Goal: Task Accomplishment & Management: Complete application form

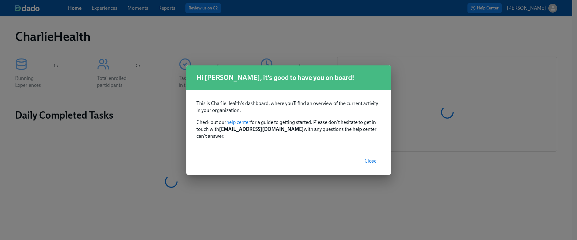
click at [372, 159] on span "Close" at bounding box center [370, 161] width 12 height 6
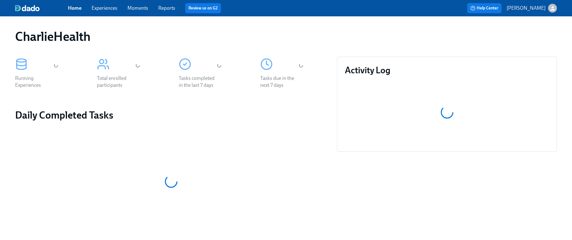
click at [104, 10] on link "Experiences" at bounding box center [105, 8] width 26 height 6
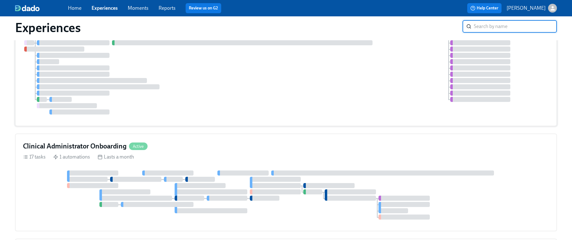
scroll to position [261, 0]
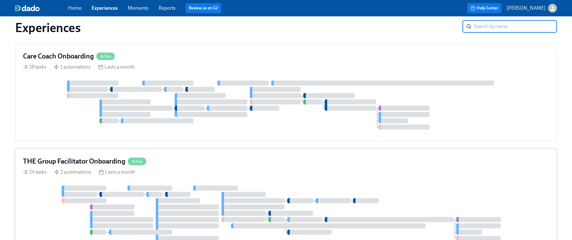
click at [251, 157] on div "THE Group Facilitator Onboarding Active" at bounding box center [286, 161] width 526 height 9
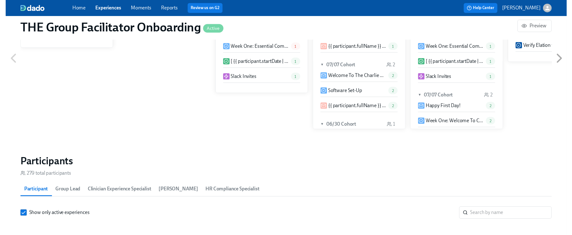
scroll to position [502, 0]
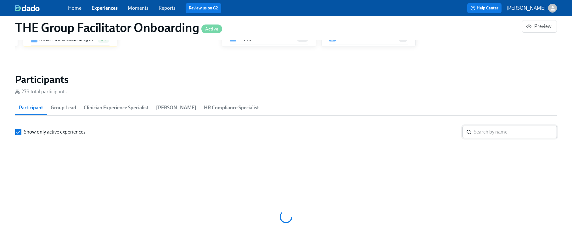
click at [503, 126] on input "search" at bounding box center [515, 132] width 83 height 13
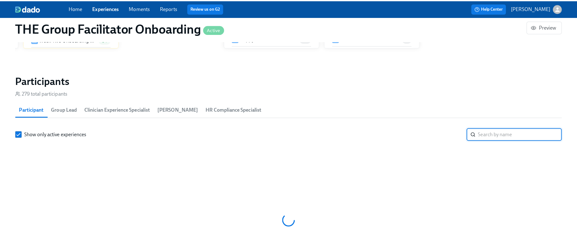
scroll to position [506, 0]
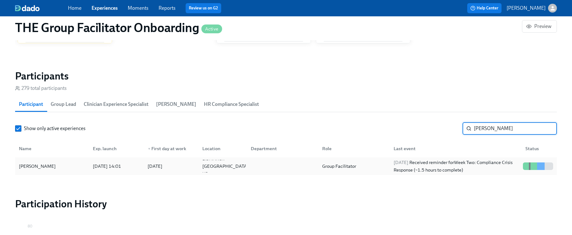
type input "jana"
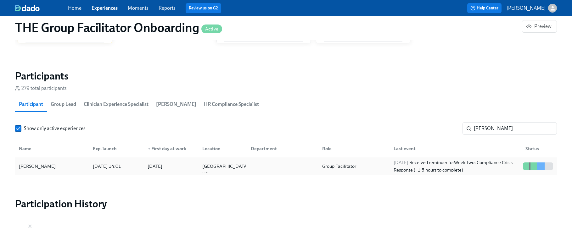
click at [53, 170] on div "Jana Hutzenbiler" at bounding box center [37, 167] width 42 height 8
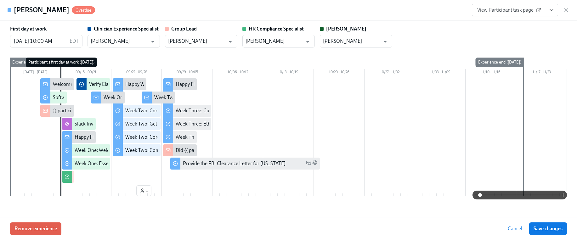
click at [549, 11] on icon "View task page" at bounding box center [551, 10] width 6 height 6
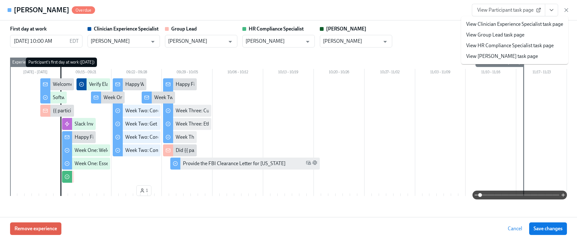
click at [511, 47] on link "View HR Compliance Specialist task page" at bounding box center [509, 45] width 87 height 7
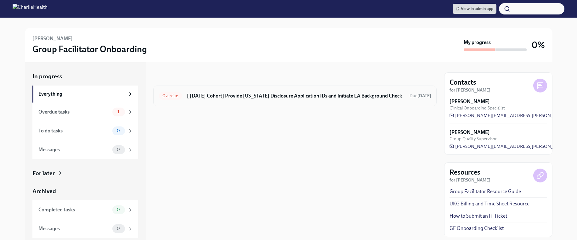
click at [245, 98] on h6 "[ [DATE] Cohort] Provide [US_STATE] Disclosure Application IDs and Initiate LA …" at bounding box center [295, 95] width 217 height 7
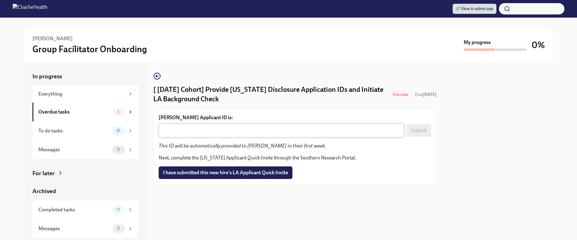
click at [224, 130] on textarea "Jana Hutzenbiler's Applicant ID is:" at bounding box center [281, 131] width 238 height 8
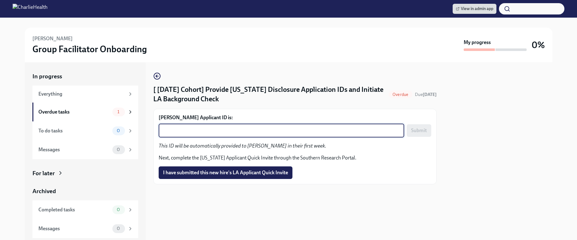
paste textarea "1253468"
type textarea "1253468"
click at [420, 131] on span "Submit" at bounding box center [419, 130] width 16 height 6
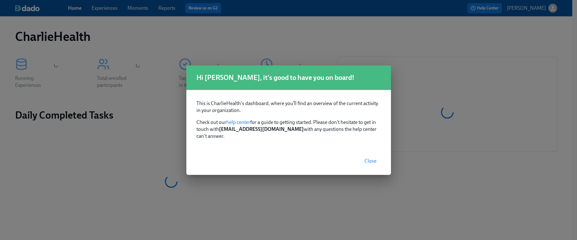
click at [367, 159] on span "Close" at bounding box center [370, 161] width 12 height 6
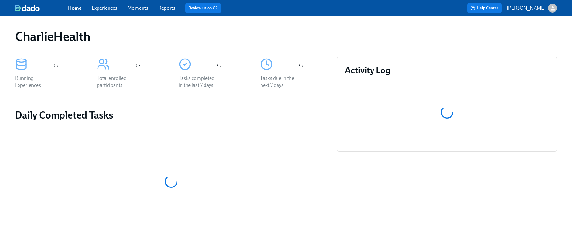
click at [111, 8] on link "Experiences" at bounding box center [105, 8] width 26 height 6
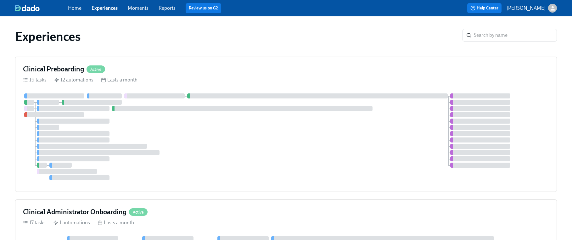
click at [380, 124] on div at bounding box center [286, 136] width 526 height 87
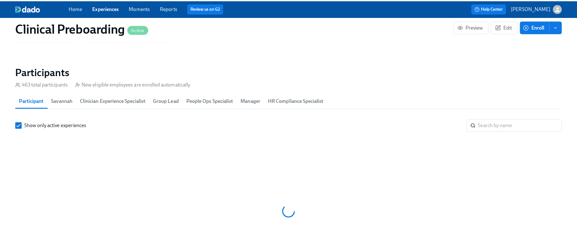
scroll to position [0, 7055]
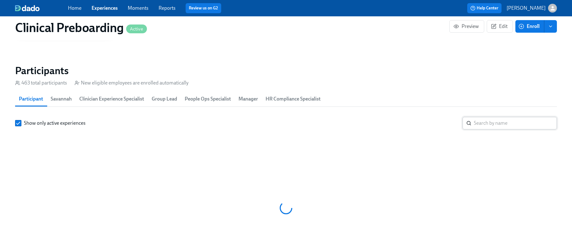
click at [484, 121] on input "search" at bounding box center [515, 123] width 83 height 13
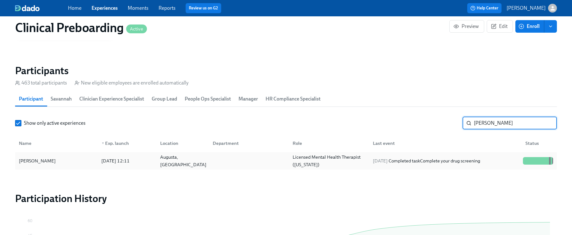
type input "michael s"
click at [62, 165] on div "[PERSON_NAME]" at bounding box center [56, 161] width 80 height 13
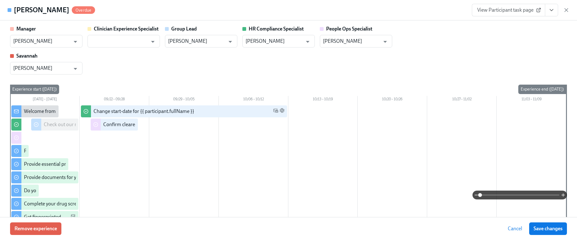
click at [552, 11] on icon "View task page" at bounding box center [551, 10] width 6 height 6
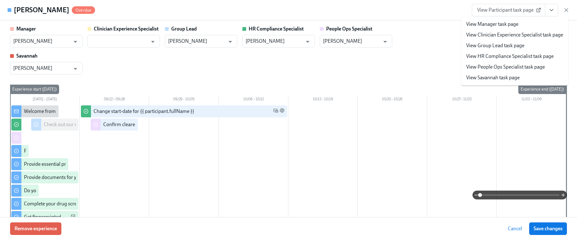
click at [518, 54] on link "View HR Compliance Specialist task page" at bounding box center [509, 56] width 87 height 7
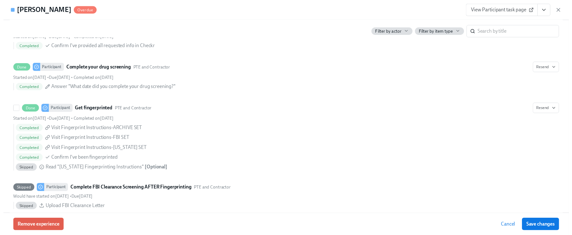
scroll to position [850, 0]
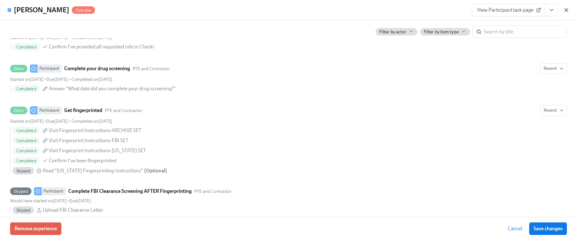
click at [566, 12] on icon "button" at bounding box center [566, 10] width 6 height 6
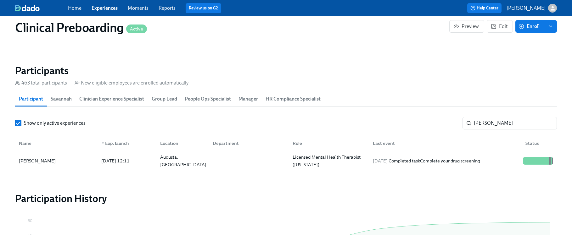
scroll to position [0, 7405]
